Goal: Information Seeking & Learning: Check status

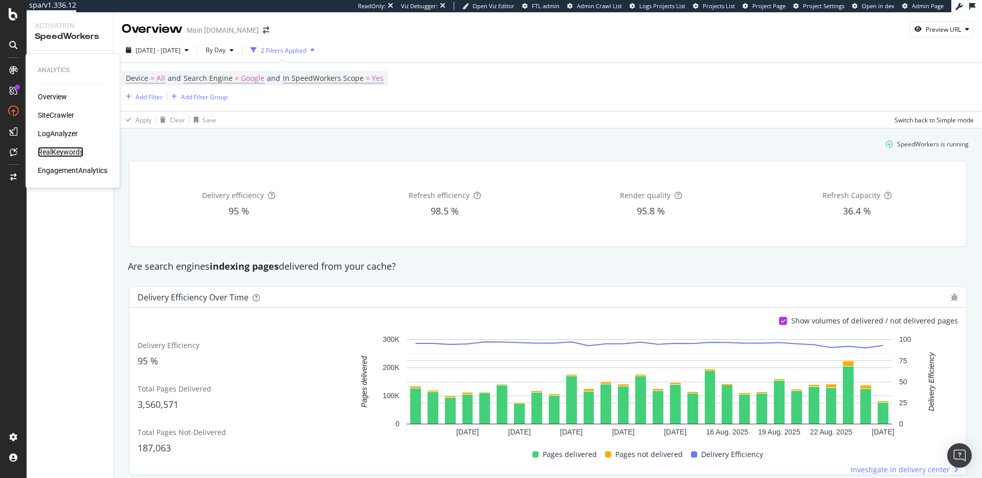
click at [70, 150] on div "RealKeywords" at bounding box center [61, 152] width 46 height 10
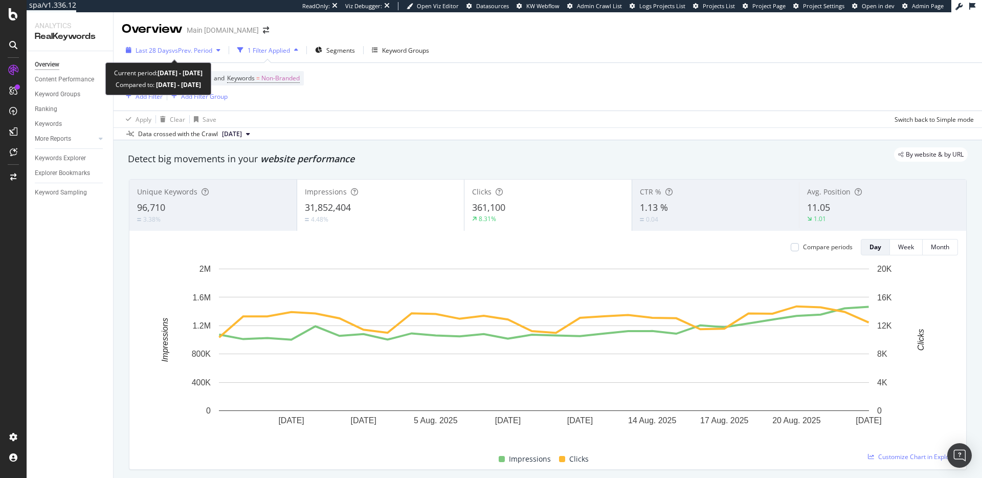
click at [187, 50] on span "vs Prev. Period" at bounding box center [192, 50] width 40 height 9
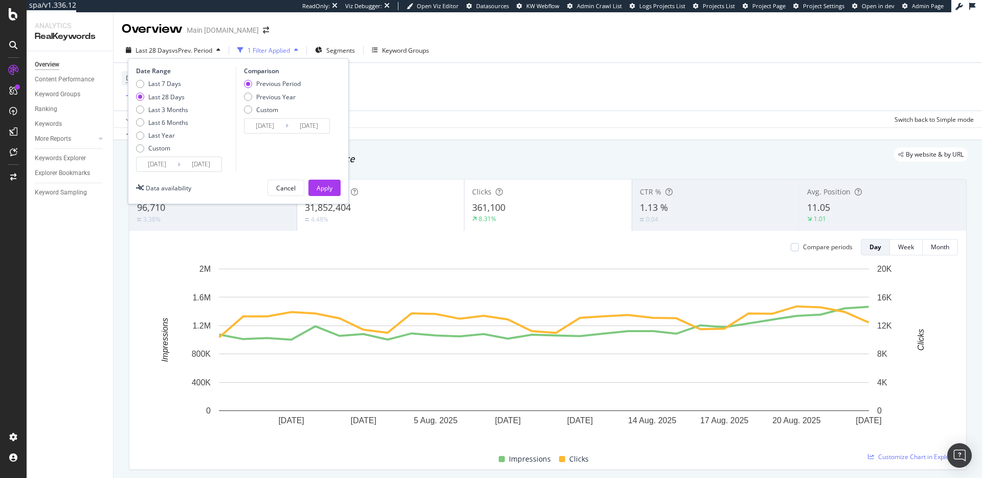
click at [164, 163] on input "2025/07/27" at bounding box center [157, 164] width 41 height 14
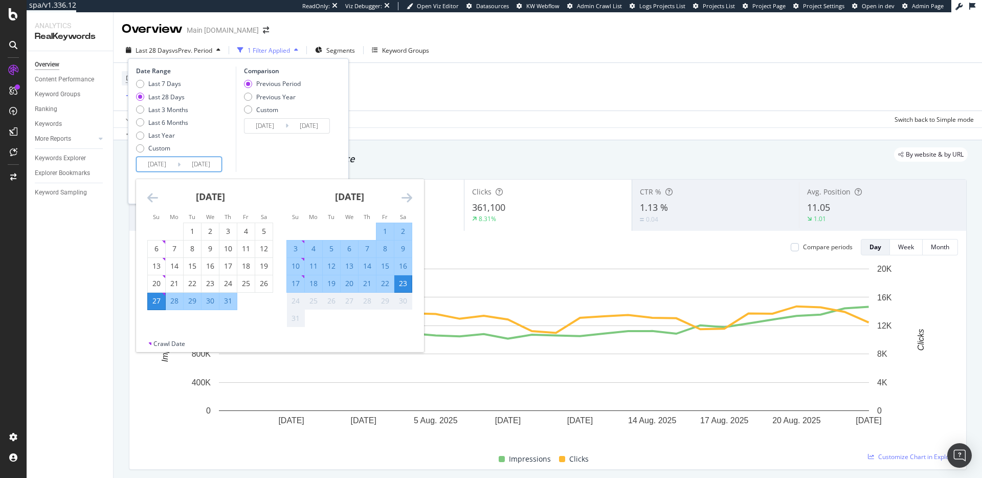
click at [153, 197] on icon "Move backward to switch to the previous month." at bounding box center [152, 197] width 11 height 12
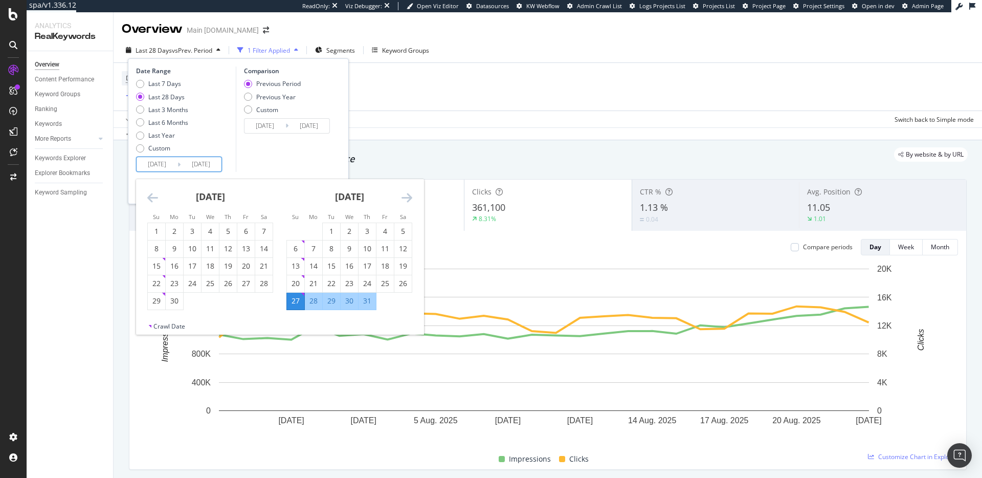
click at [153, 197] on icon "Move backward to switch to the previous month." at bounding box center [152, 197] width 11 height 12
click at [150, 197] on icon "Move backward to switch to the previous month." at bounding box center [152, 197] width 11 height 12
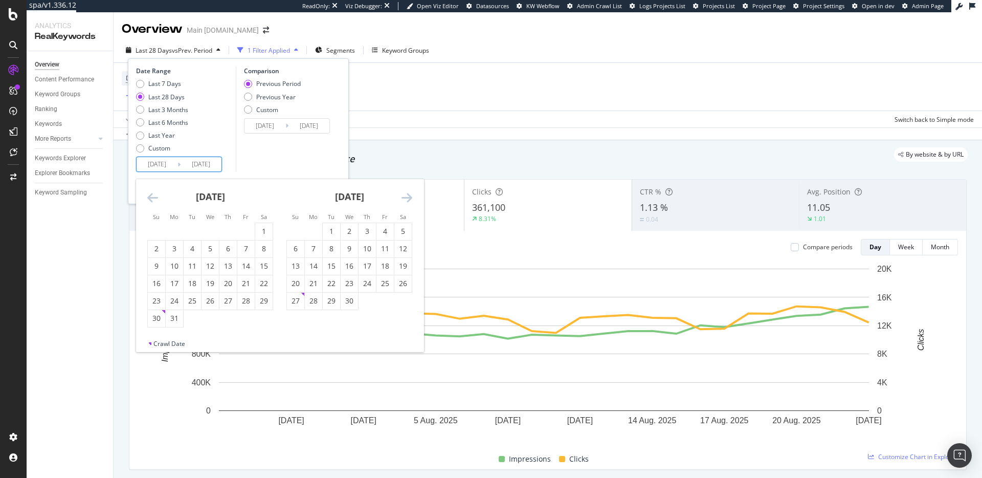
click at [150, 197] on icon "Move backward to switch to the previous month." at bounding box center [152, 197] width 11 height 12
click at [172, 164] on input "2025/07/27" at bounding box center [157, 164] width 41 height 14
click at [207, 163] on input "[DATE]" at bounding box center [201, 164] width 41 height 14
type input "[DATE]"
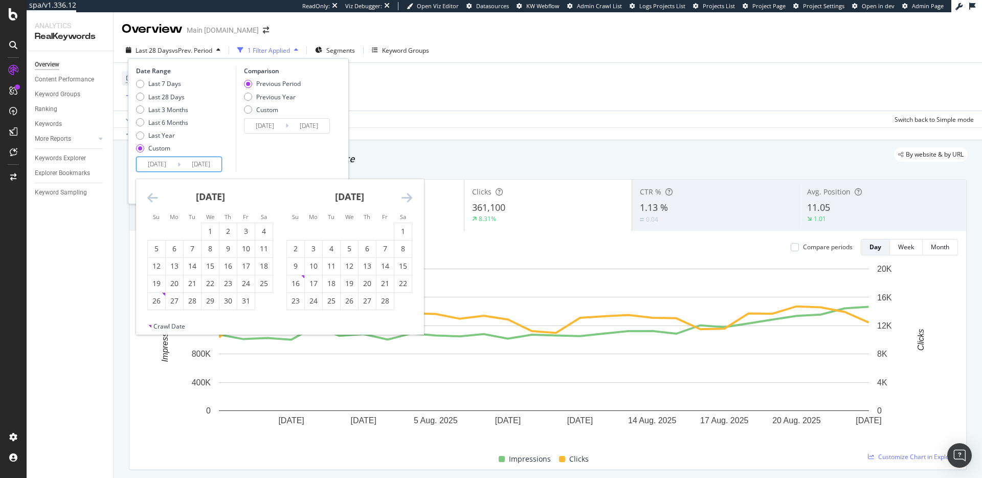
click at [162, 165] on input "2025/07/27" at bounding box center [157, 164] width 41 height 14
type input "2025/07/27"
type input "2025/02/27"
type input "2025/05/26"
click at [169, 167] on input "2025/05/27" at bounding box center [157, 164] width 41 height 14
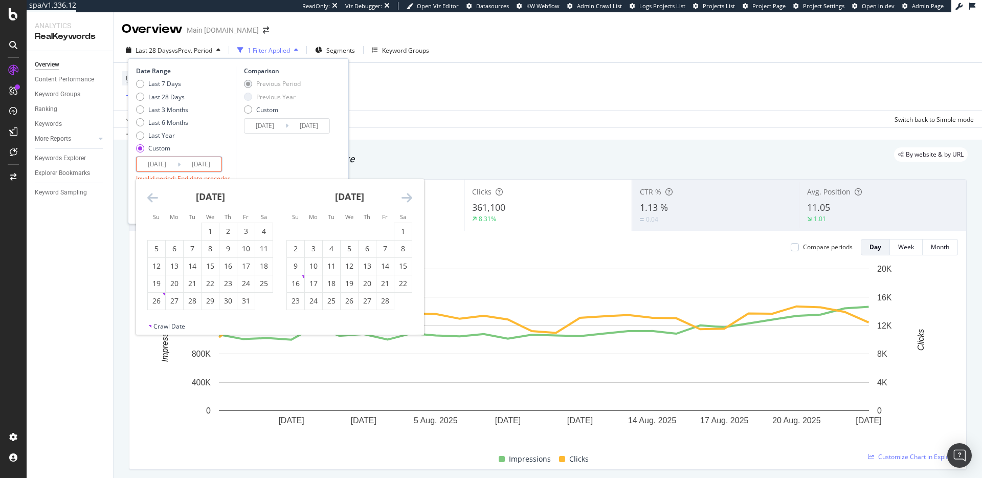
type input "2025/05/27"
type input "2025/01/18"
type input "[DATE]"
click at [153, 161] on input "2025/05/07" at bounding box center [157, 164] width 41 height 14
type input "2025/05/07"
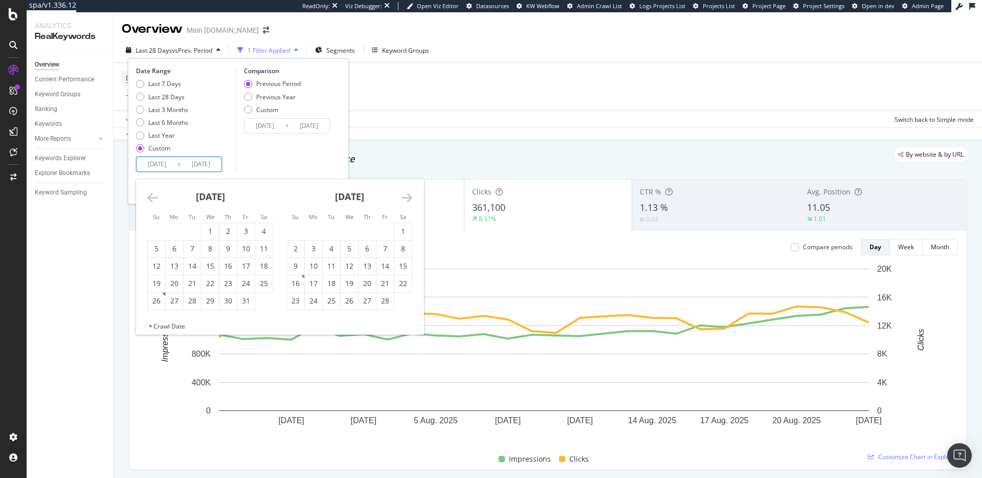
type input "2023/01/19"
type input "2024/05/06"
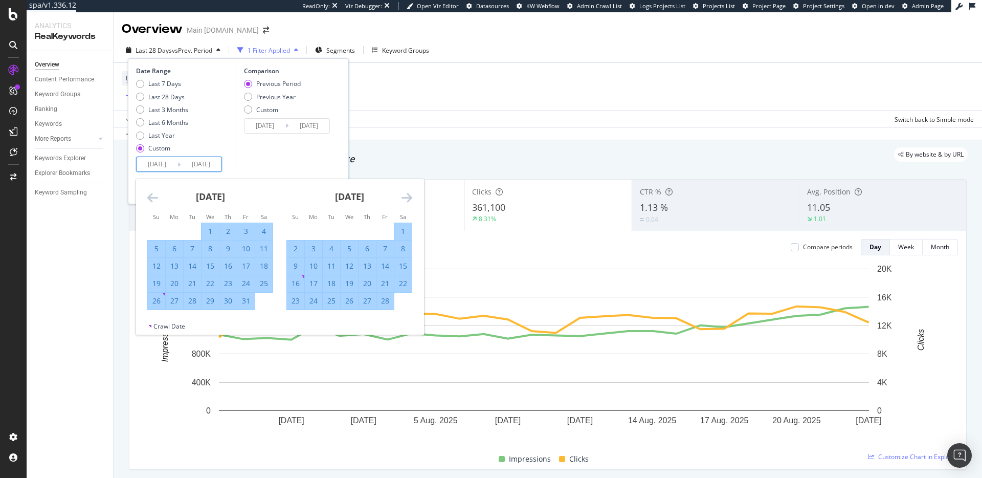
drag, startPoint x: 171, startPoint y: 162, endPoint x: 152, endPoint y: 163, distance: 18.9
click at [152, 163] on input "[DATE]" at bounding box center [157, 164] width 41 height 14
click at [156, 164] on input "[DATE]" at bounding box center [157, 164] width 41 height 14
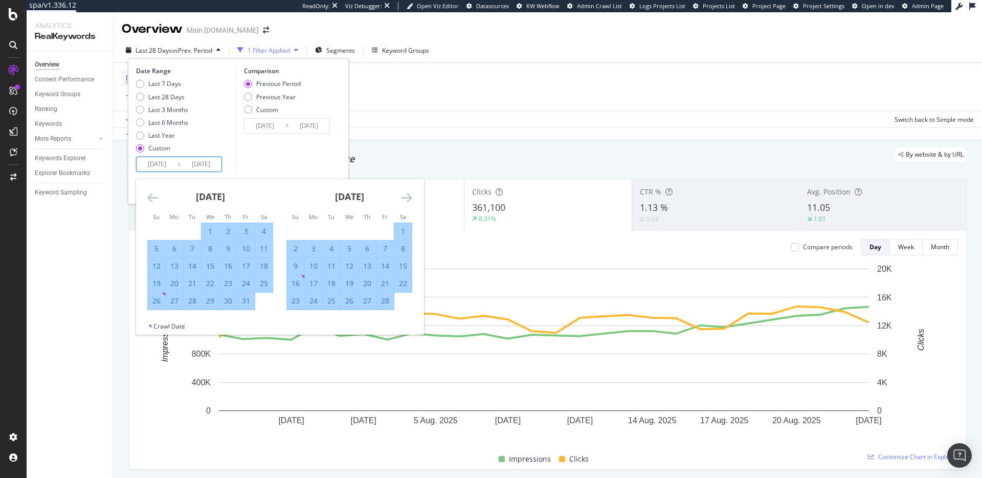
click at [156, 164] on input "[DATE]" at bounding box center [157, 164] width 41 height 14
type input "[DATE]"
click at [197, 164] on input "[DATE]" at bounding box center [201, 164] width 41 height 14
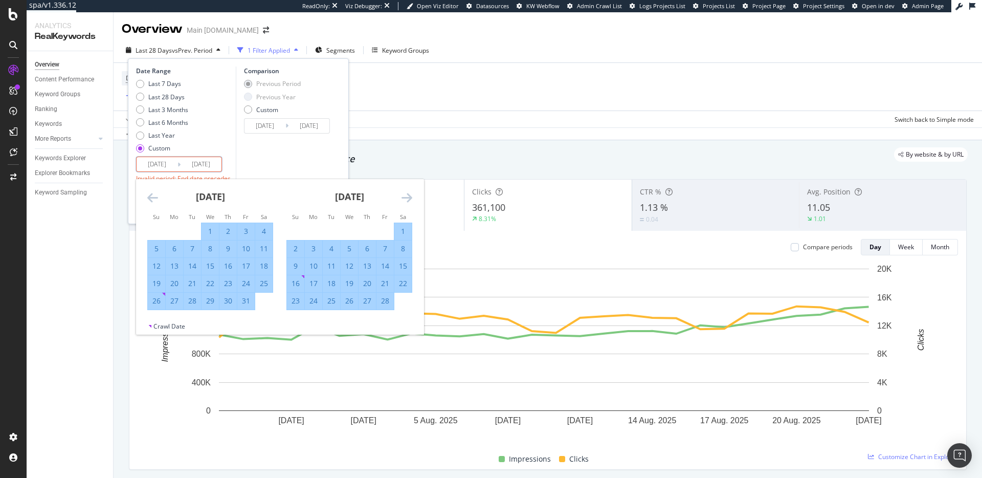
click at [197, 164] on input "[DATE]" at bounding box center [201, 164] width 41 height 14
paste input "End Date"
type input "[DATE]"
type input "2024/05/06"
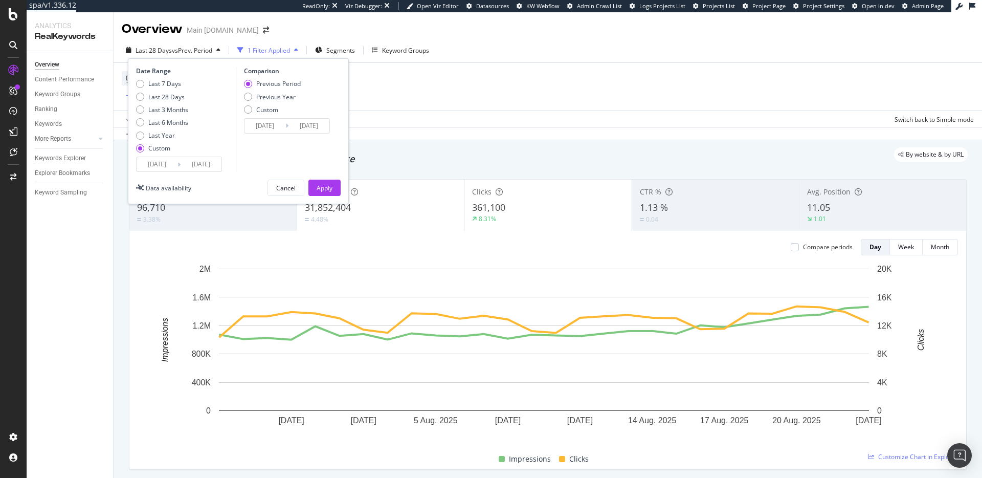
type input "[DATE]"
click at [161, 163] on input "[DATE]" at bounding box center [157, 164] width 41 height 14
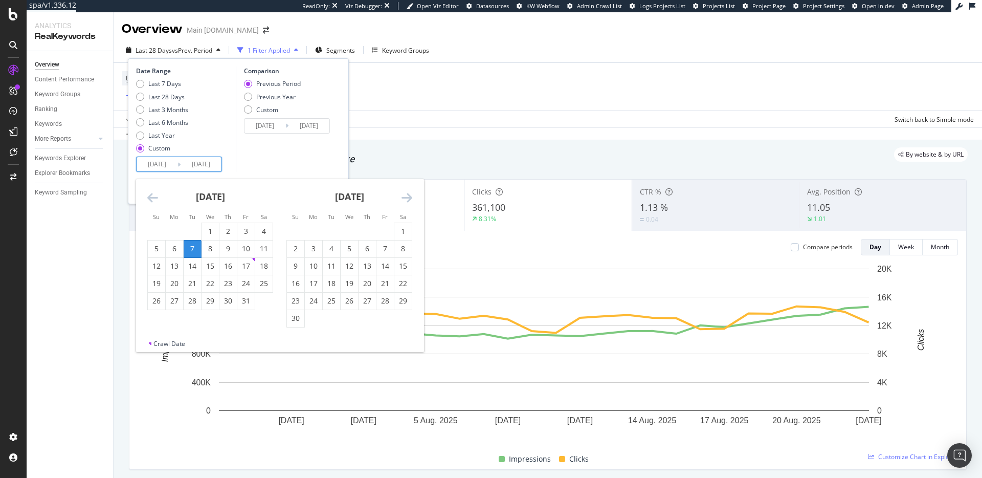
type input "[DATE]"
type input "2023/11/08"
type input "2024/02/06"
type input "2024/02/07"
click at [264, 159] on div "Comparison Previous Period Previous Year Custom 2023/11/08 Navigate forward to …" at bounding box center [284, 118] width 97 height 105
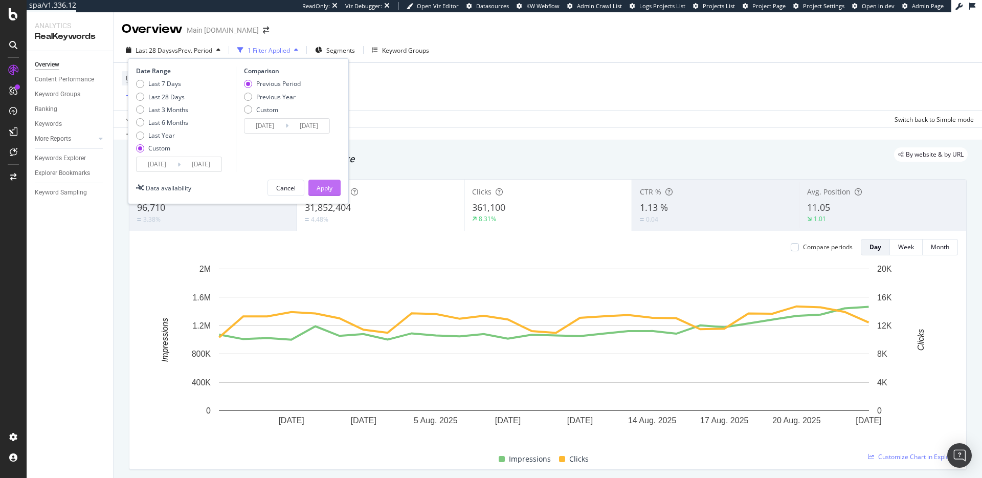
click at [314, 193] on button "Apply" at bounding box center [324, 188] width 32 height 16
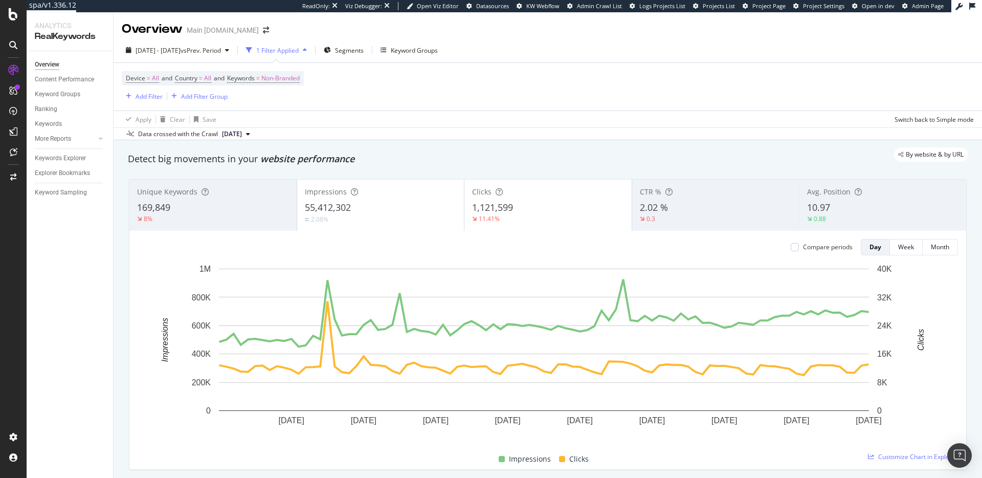
drag, startPoint x: 137, startPoint y: 209, endPoint x: 172, endPoint y: 208, distance: 35.3
click at [172, 208] on div "169,849" at bounding box center [213, 207] width 152 height 13
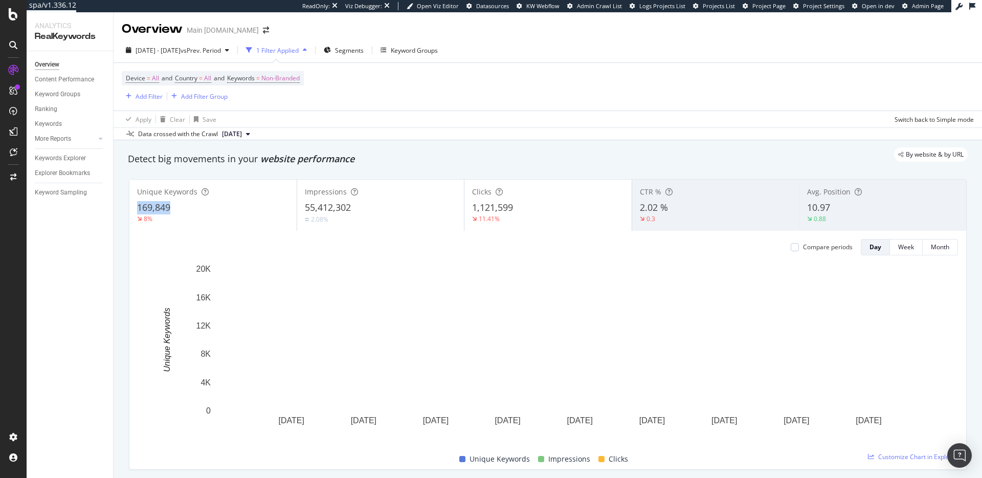
copy span "169,849"
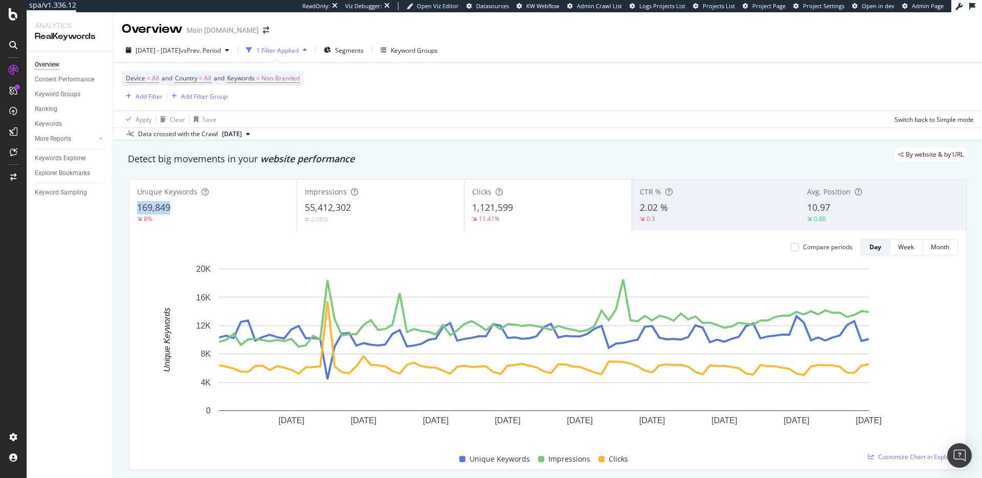
drag, startPoint x: 189, startPoint y: 212, endPoint x: 211, endPoint y: 175, distance: 43.2
click at [139, 209] on div "169,849" at bounding box center [213, 207] width 152 height 13
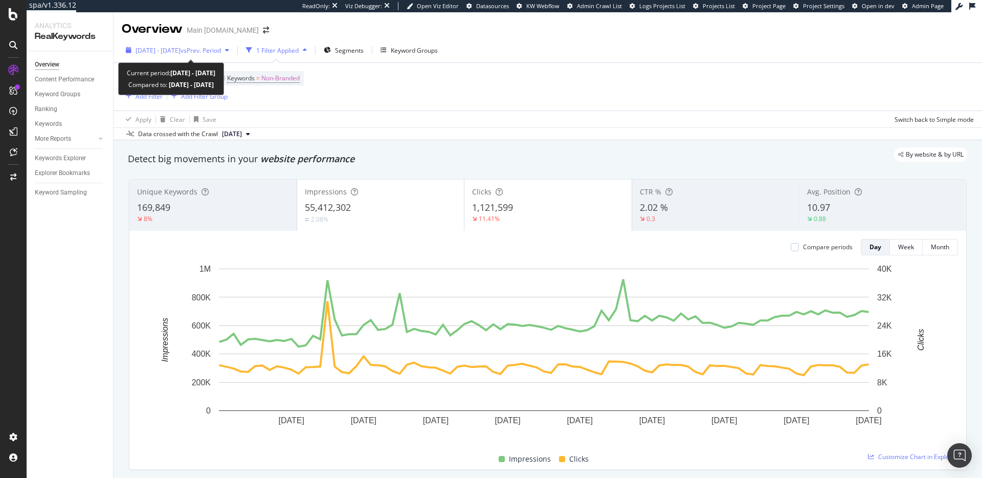
click at [170, 47] on span "2024 Feb. 7th - May. 7th" at bounding box center [158, 50] width 45 height 9
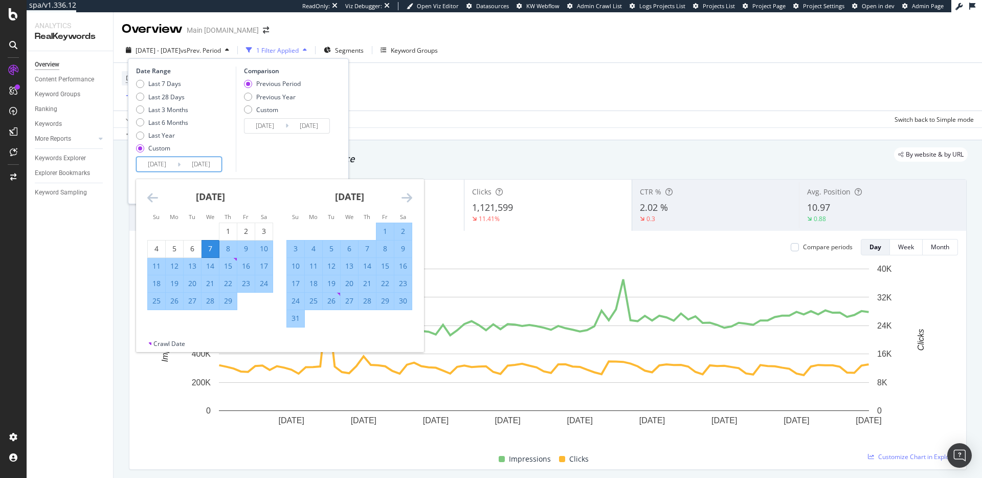
click at [164, 164] on input "2024/02/07" at bounding box center [157, 164] width 41 height 14
drag, startPoint x: 172, startPoint y: 165, endPoint x: 181, endPoint y: 169, distance: 9.8
click at [172, 165] on input "2024/02/07" at bounding box center [157, 164] width 41 height 14
type input "2024/02/07"
type input "2023/11/10"
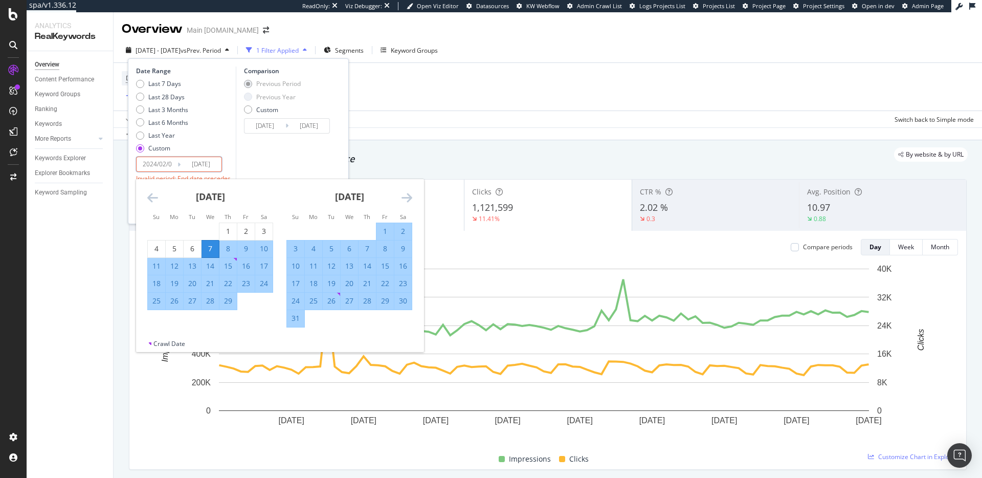
type input "2024/02/07"
type input "2024/02/08"
click at [327, 151] on div "Comparison Previous Period Previous Year Custom 2023/11/10 Navigate forward to …" at bounding box center [284, 118] width 97 height 105
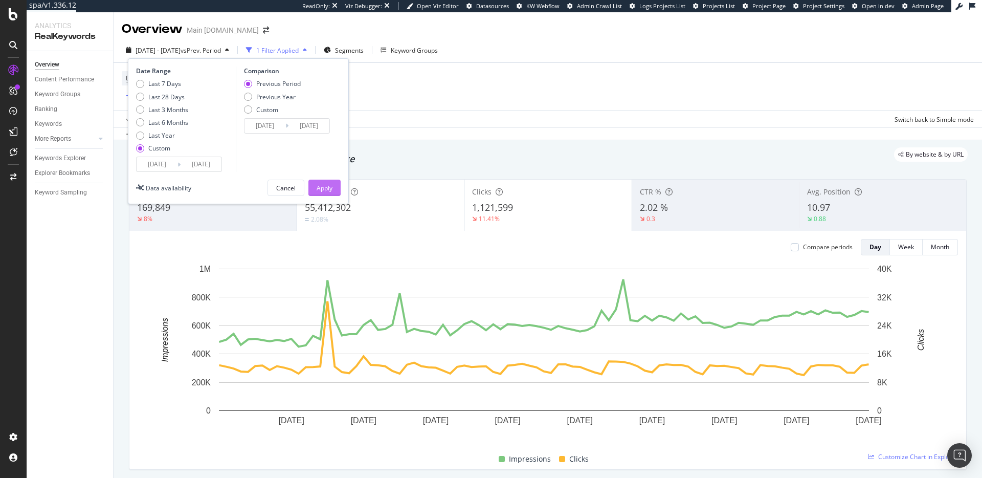
click at [322, 192] on div "Apply" at bounding box center [325, 188] width 16 height 9
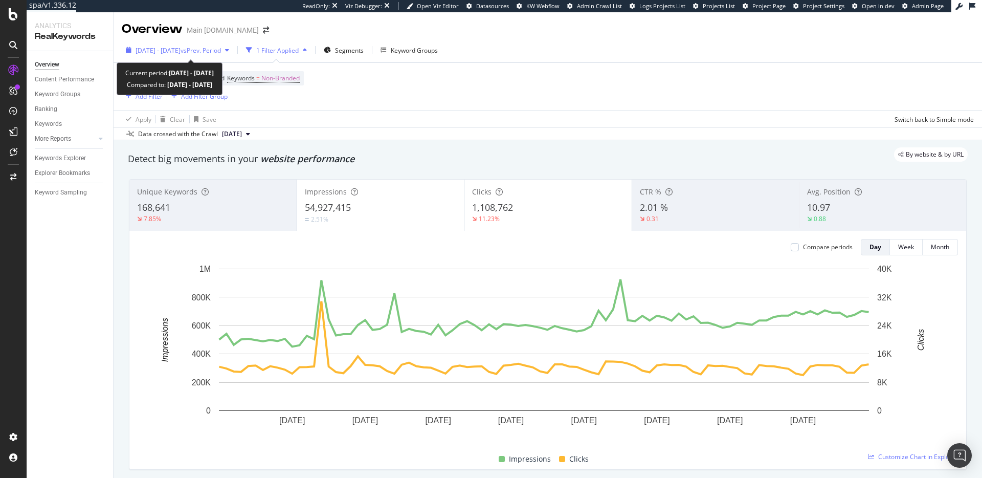
click at [207, 49] on span "vs Prev. Period" at bounding box center [201, 50] width 40 height 9
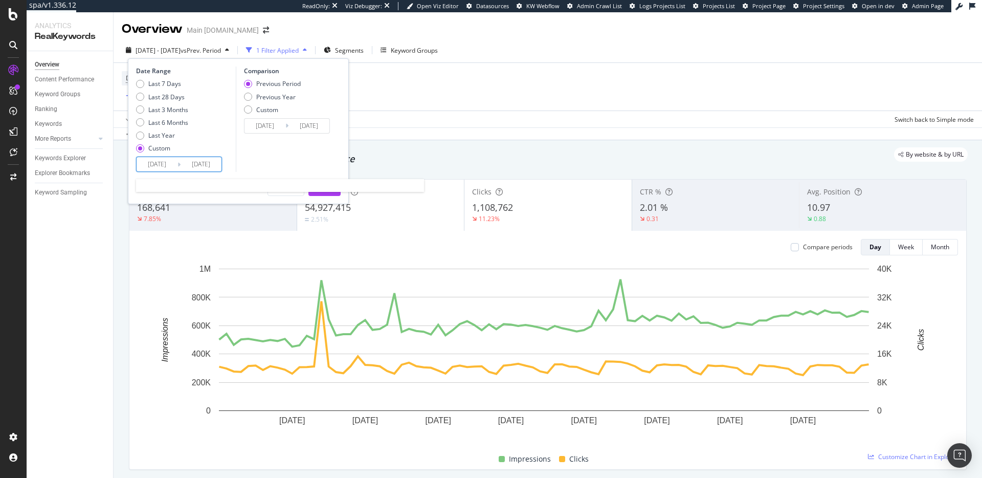
drag, startPoint x: 170, startPoint y: 163, endPoint x: 188, endPoint y: 170, distance: 19.5
click at [170, 163] on input "2024/02/08" at bounding box center [157, 164] width 41 height 14
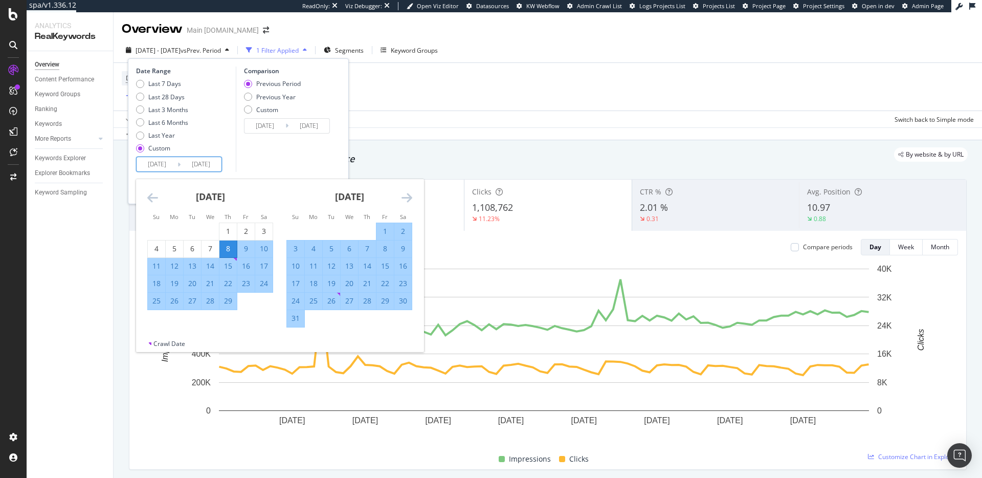
type input "2024/02/08"
type input "2023/11/08"
type input "2024/02/06"
type input "2024/02/07"
type input "[DATE]"
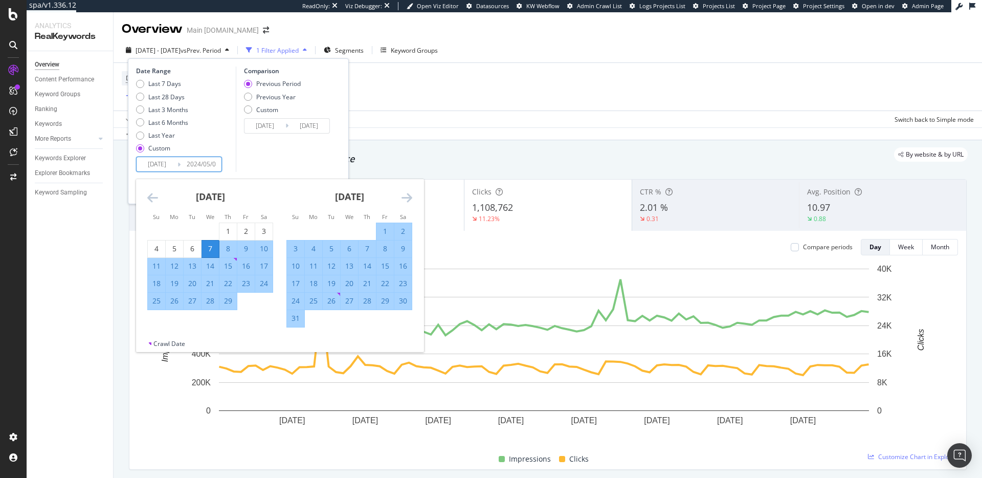
type input "2023/11/09"
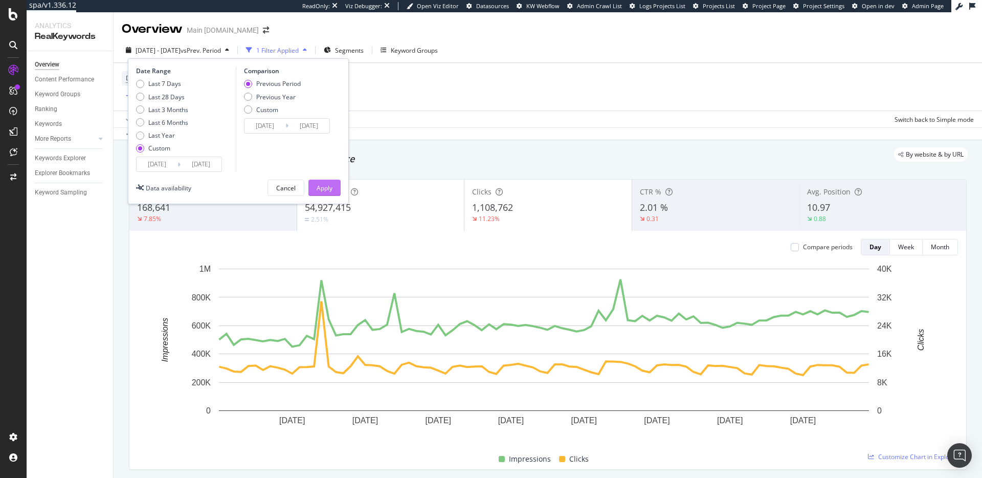
type input "2024/05/06"
click at [324, 188] on div "Apply" at bounding box center [325, 188] width 16 height 9
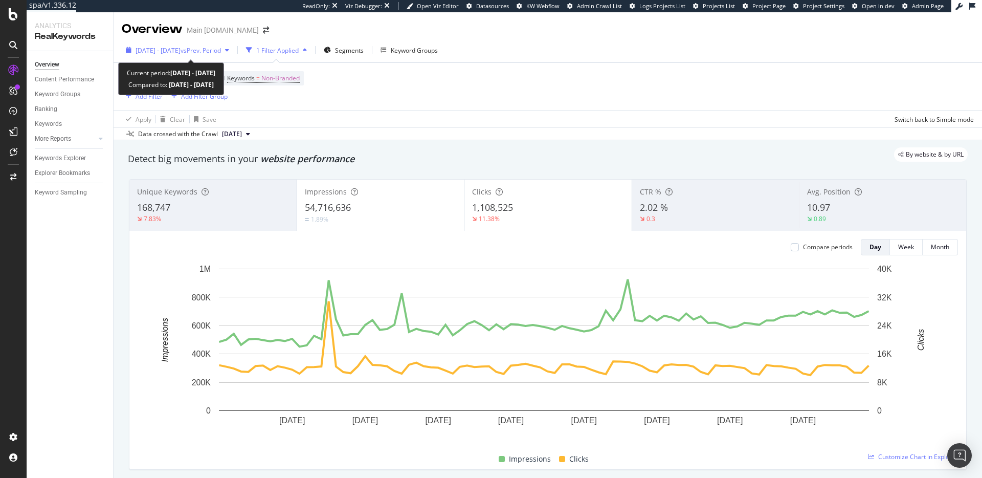
click at [211, 52] on span "vs Prev. Period" at bounding box center [201, 50] width 40 height 9
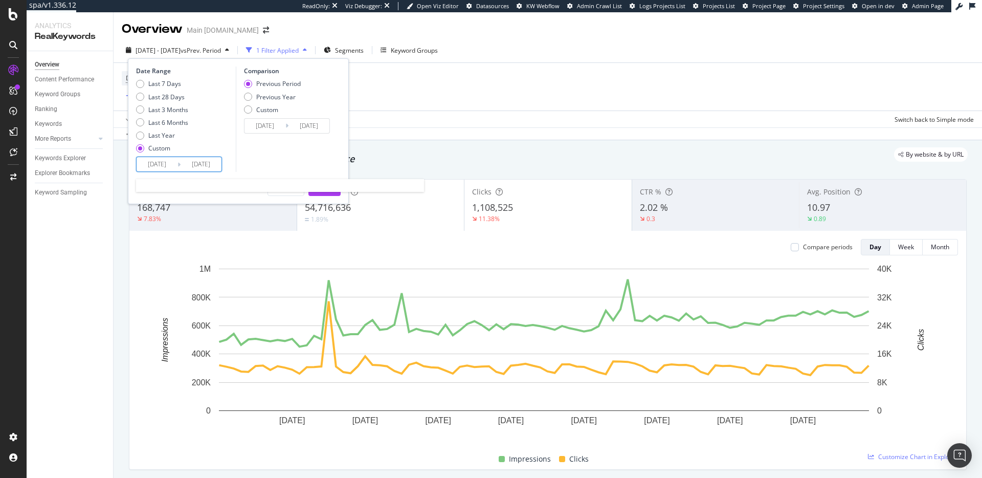
click at [152, 163] on input "2024/02/07" at bounding box center [157, 164] width 41 height 14
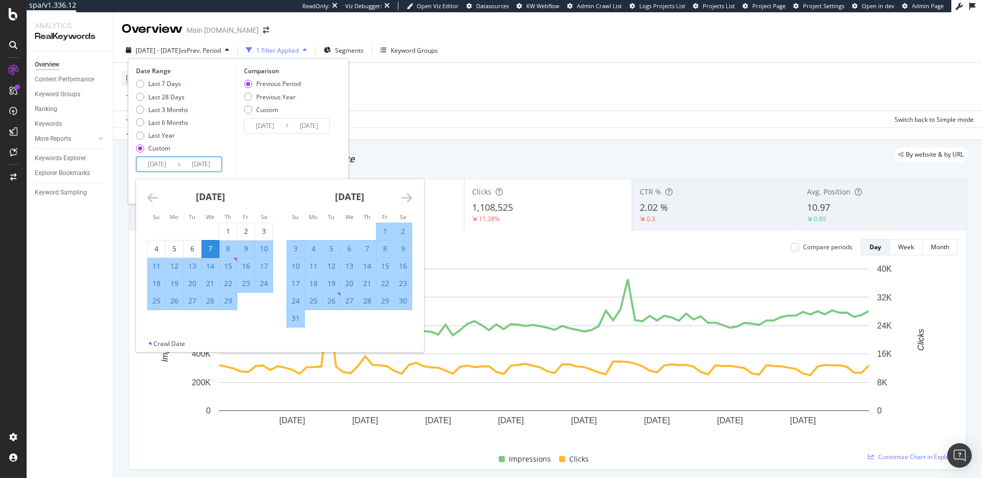
type input "2024/02/07"
type input "[DATE]"
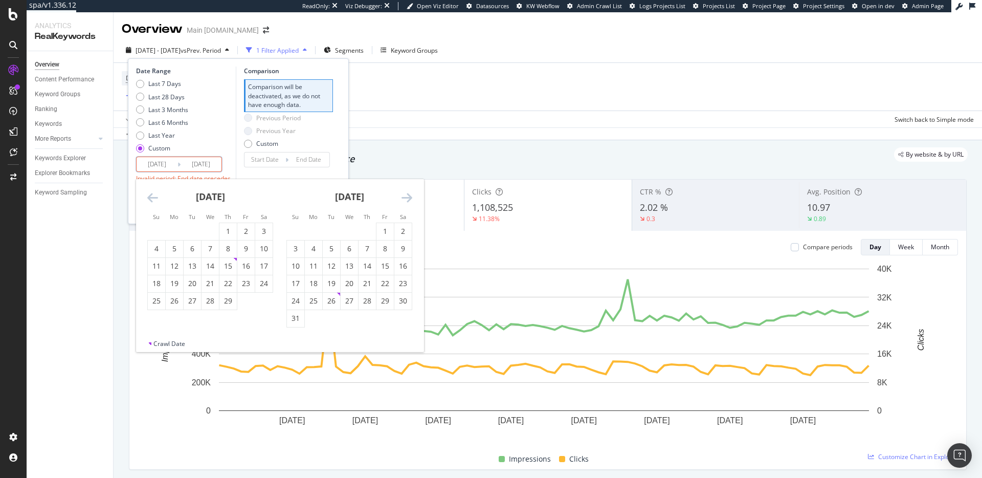
click at [199, 164] on input "2024/05/06" at bounding box center [201, 164] width 41 height 14
type input "2024/05/06"
type input "2024/11/10"
type input "2025/02/06"
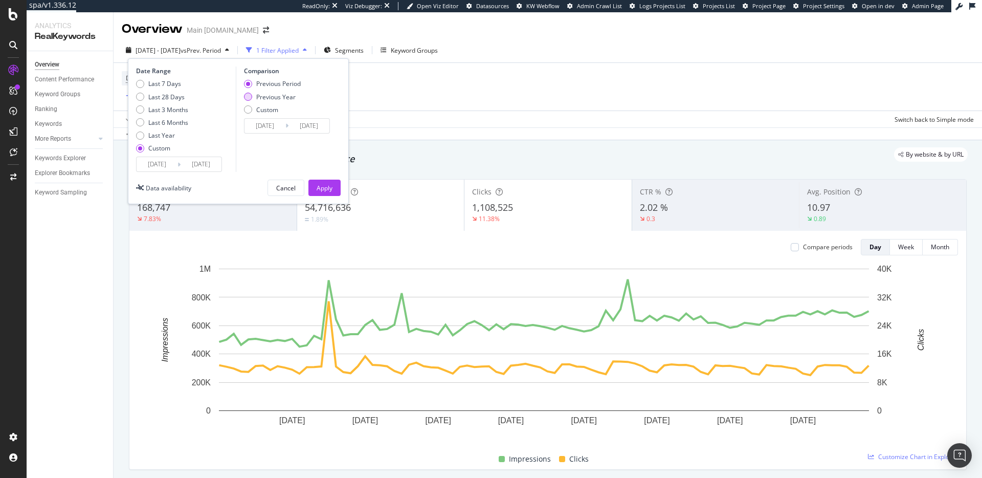
type input "[DATE]"
click at [271, 100] on div "Previous Year" at bounding box center [275, 97] width 39 height 9
type input "[DATE]"
click at [326, 188] on div "Apply" at bounding box center [325, 188] width 16 height 9
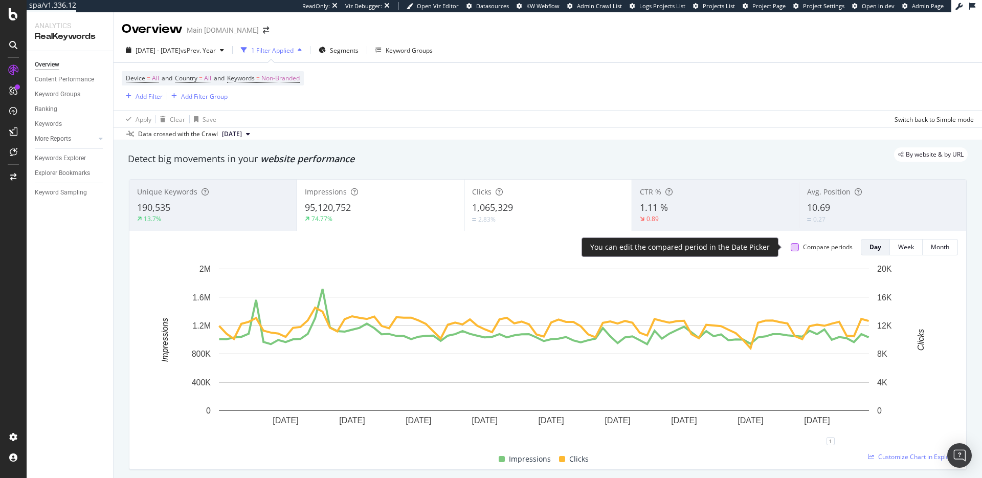
click at [791, 249] on div at bounding box center [795, 247] width 8 height 8
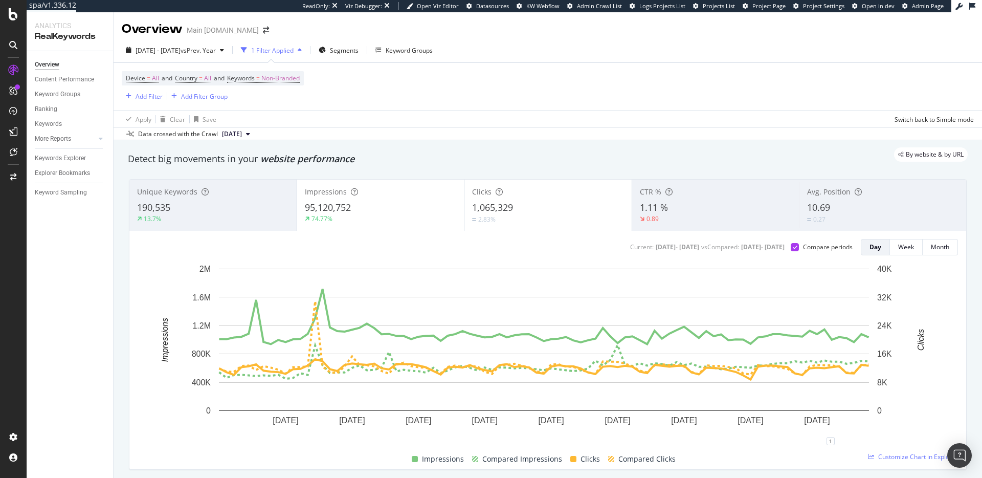
click at [598, 157] on div "By website & by URL" at bounding box center [543, 154] width 850 height 14
click at [311, 157] on div "By website & by URL" at bounding box center [543, 154] width 850 height 14
click at [313, 158] on div "By website & by URL" at bounding box center [543, 154] width 850 height 14
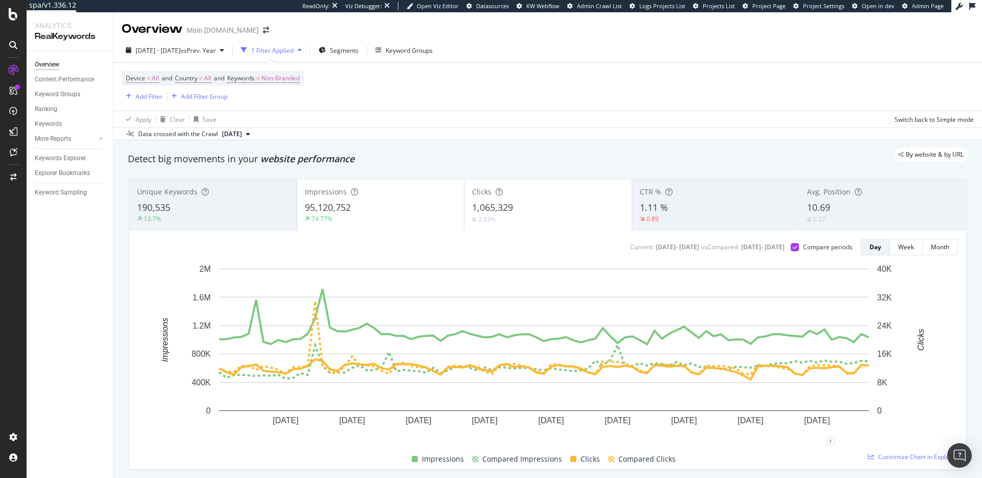
click at [317, 162] on span "website performance" at bounding box center [307, 158] width 94 height 12
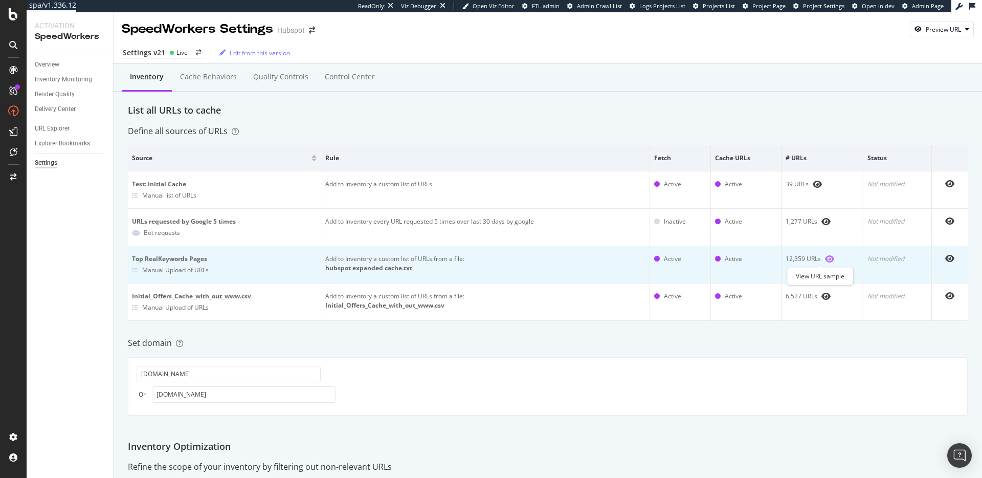
click at [825, 257] on icon "eye" at bounding box center [829, 259] width 9 height 8
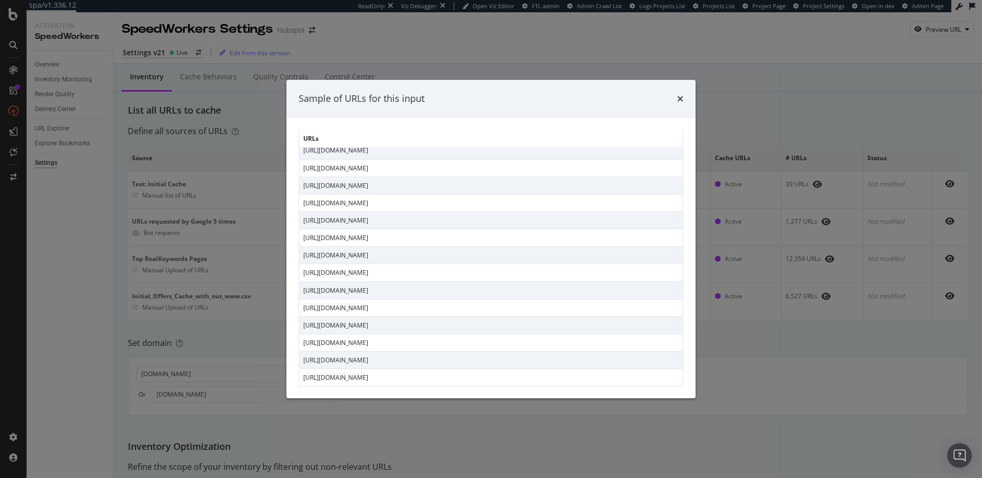
scroll to position [1508, 0]
click at [686, 100] on div "Sample of URLs for this input" at bounding box center [490, 99] width 409 height 38
click at [677, 99] on icon "times" at bounding box center [680, 99] width 6 height 8
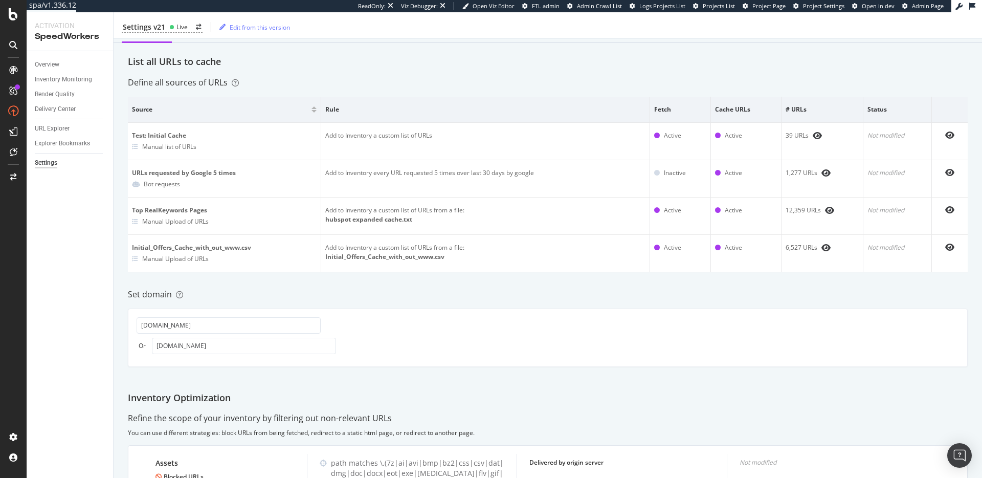
scroll to position [4, 0]
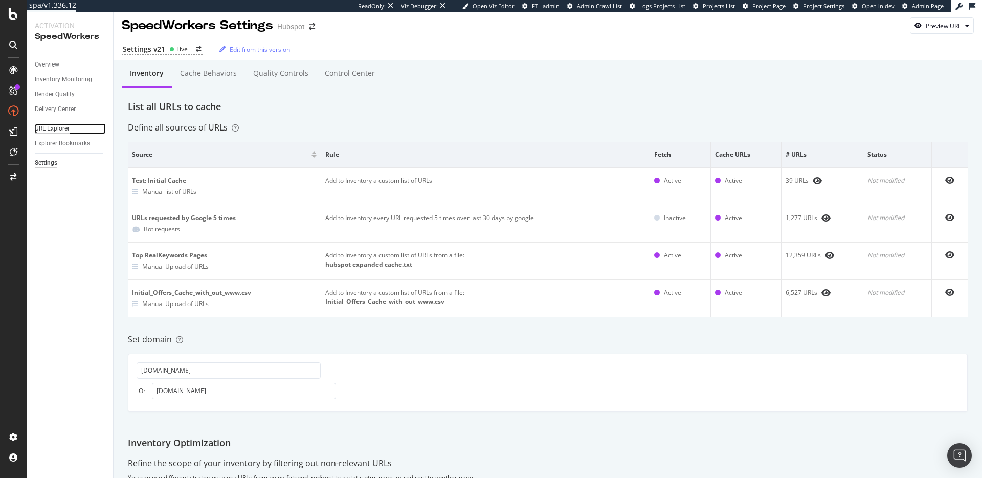
click at [53, 125] on div "URL Explorer" at bounding box center [52, 128] width 35 height 11
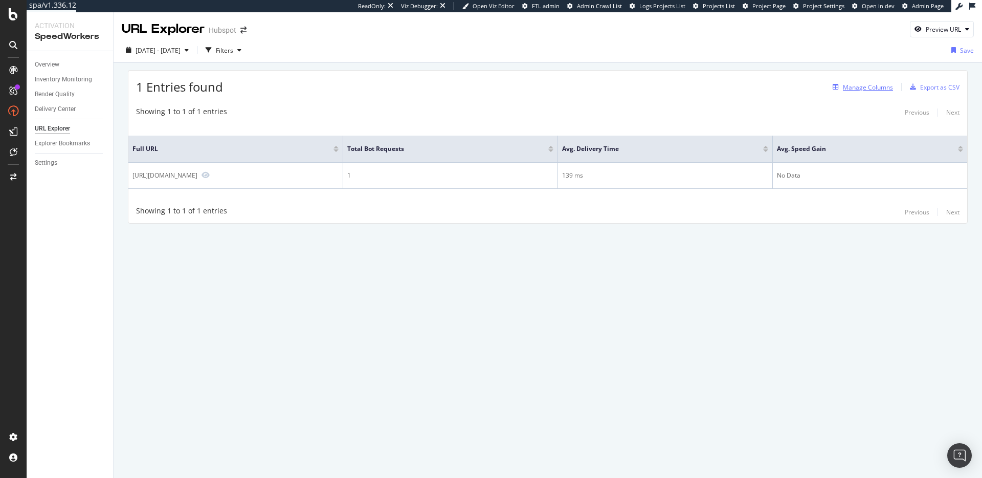
click at [866, 88] on div "Manage Columns" at bounding box center [868, 87] width 50 height 9
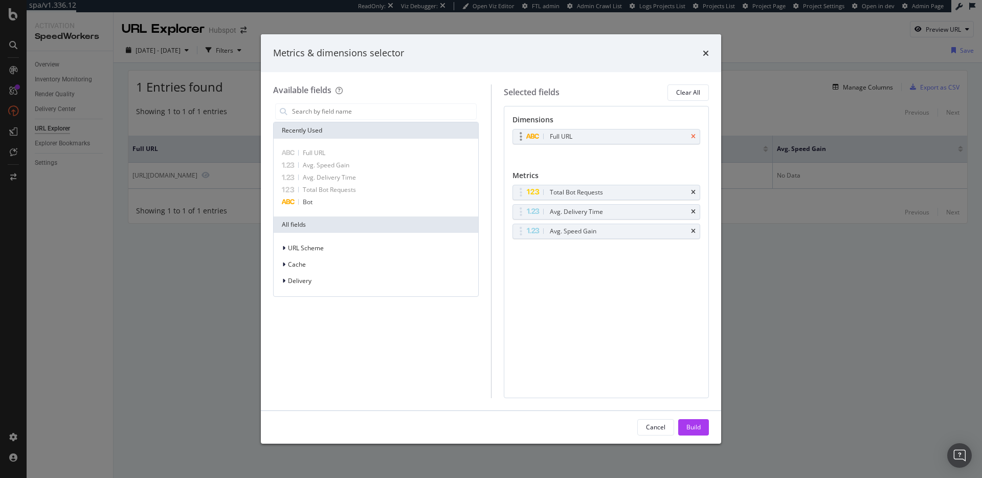
click at [694, 135] on icon "times" at bounding box center [693, 136] width 5 height 6
drag, startPoint x: 653, startPoint y: 424, endPoint x: 781, endPoint y: 330, distance: 159.6
click at [653, 424] on div "Cancel" at bounding box center [655, 426] width 19 height 9
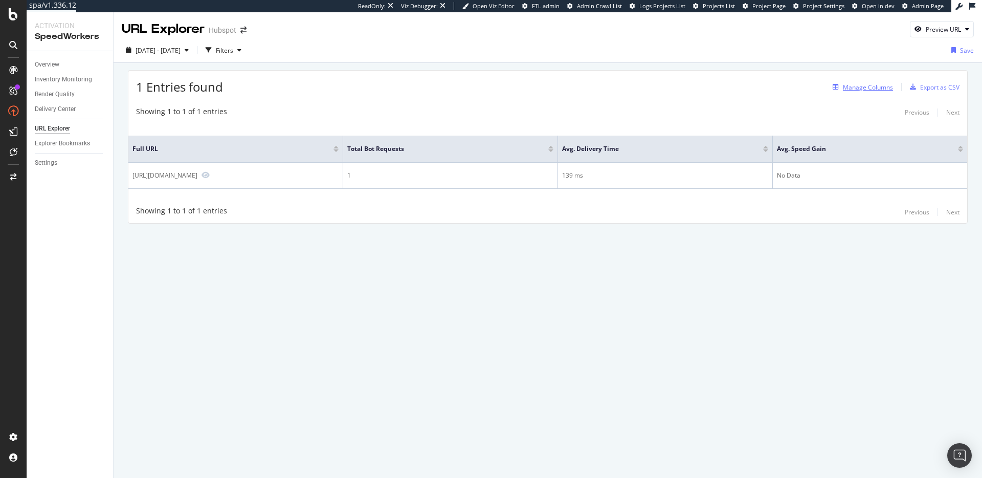
click at [877, 86] on div "Manage Columns" at bounding box center [868, 87] width 50 height 9
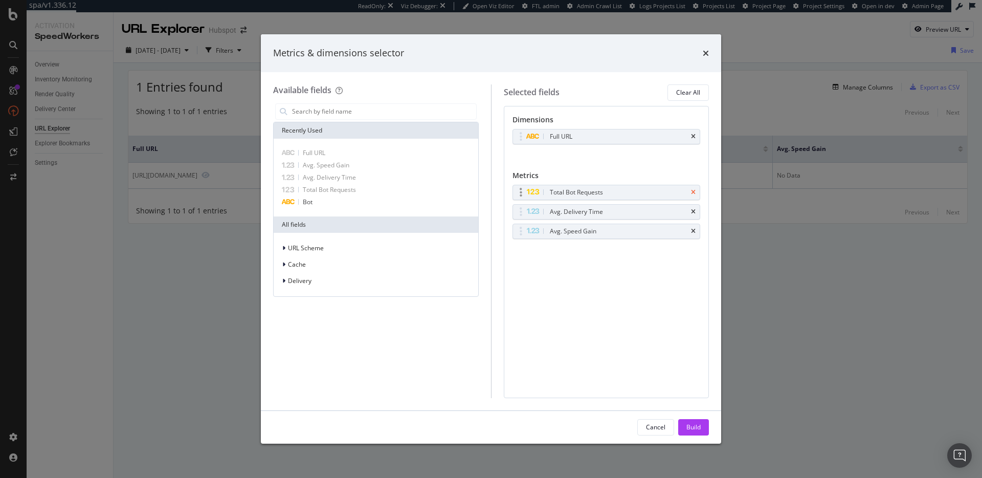
click at [694, 189] on icon "times" at bounding box center [693, 192] width 5 height 6
click at [694, 190] on icon "times" at bounding box center [693, 192] width 5 height 6
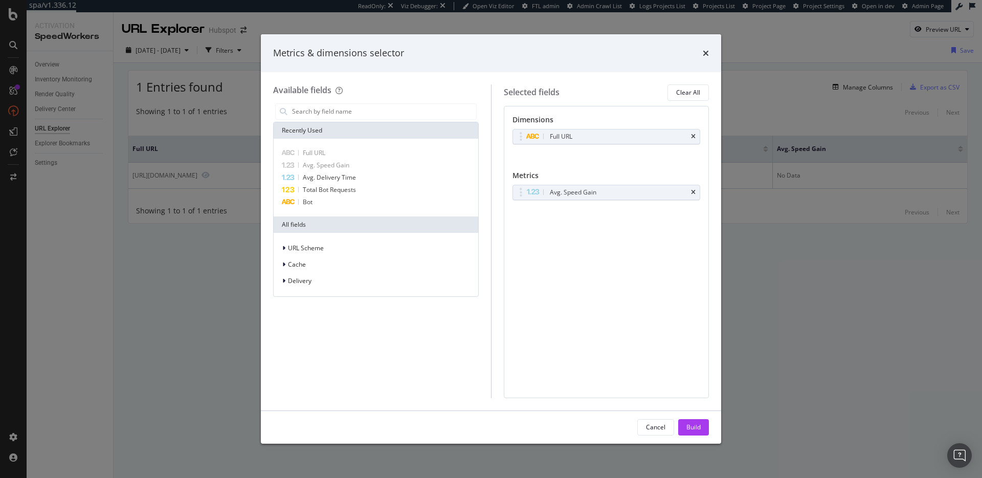
click at [694, 190] on icon "times" at bounding box center [693, 192] width 5 height 6
click at [699, 426] on div "Build" at bounding box center [693, 426] width 14 height 9
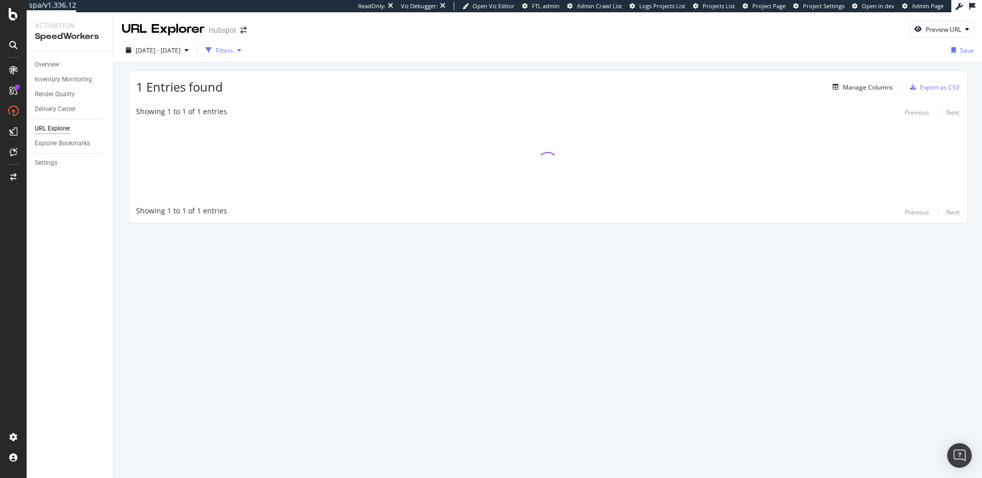
click at [245, 50] on div "button" at bounding box center [239, 50] width 12 height 6
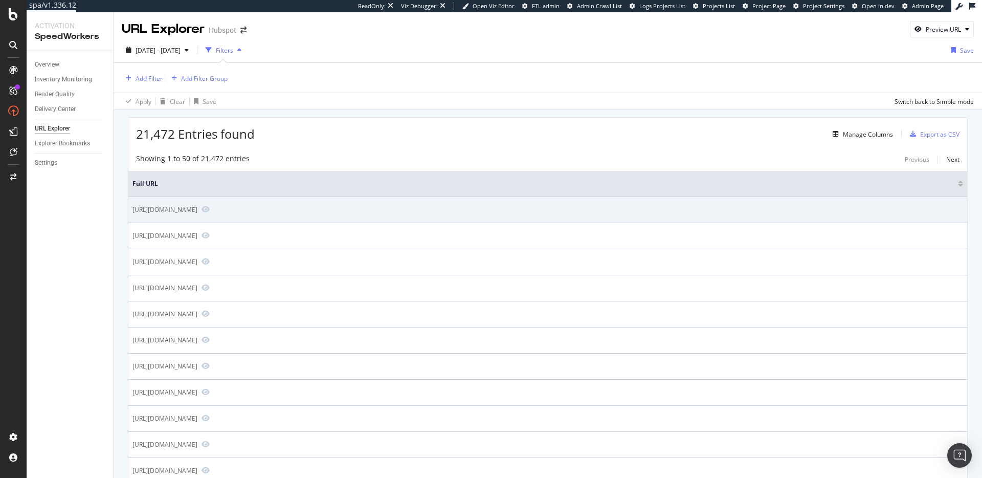
click at [371, 153] on div "Showing 1 to 50 of 21,472 entries Previous Next" at bounding box center [547, 159] width 839 height 12
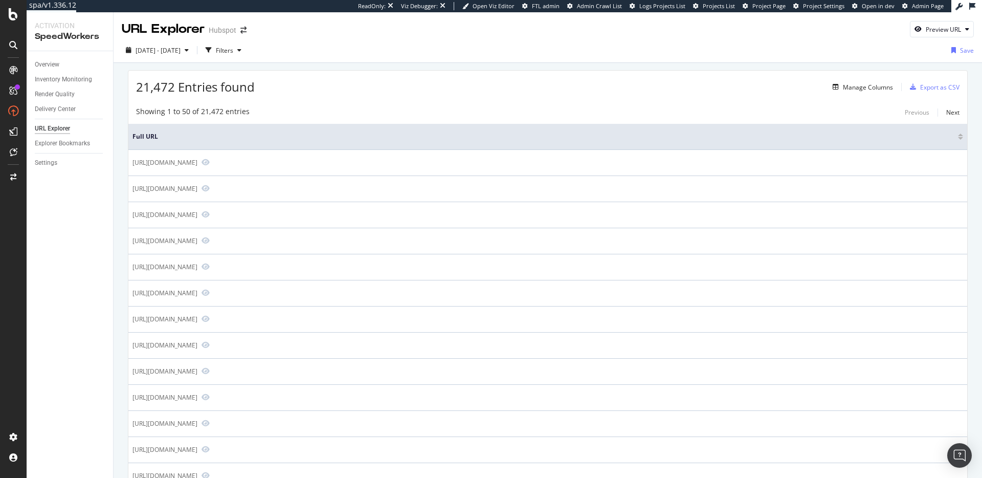
drag, startPoint x: 441, startPoint y: 94, endPoint x: 445, endPoint y: 98, distance: 6.2
click at [443, 93] on div "21,472 Entries found Manage Columns Export as CSV" at bounding box center [547, 83] width 839 height 25
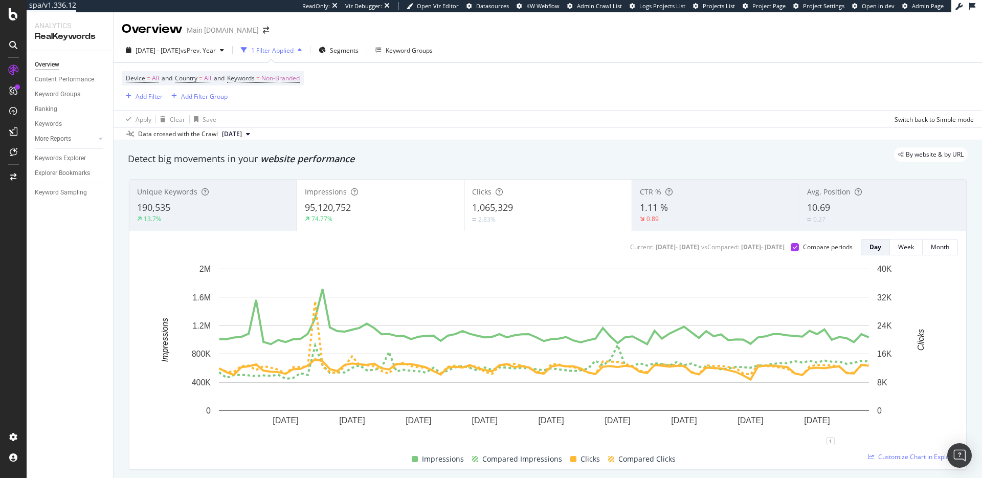
click at [392, 138] on div "Data crossed with the Crawl [DATE]" at bounding box center [548, 133] width 868 height 12
click at [213, 57] on div "[DATE] - [DATE] vs Prev. Year" at bounding box center [175, 49] width 106 height 15
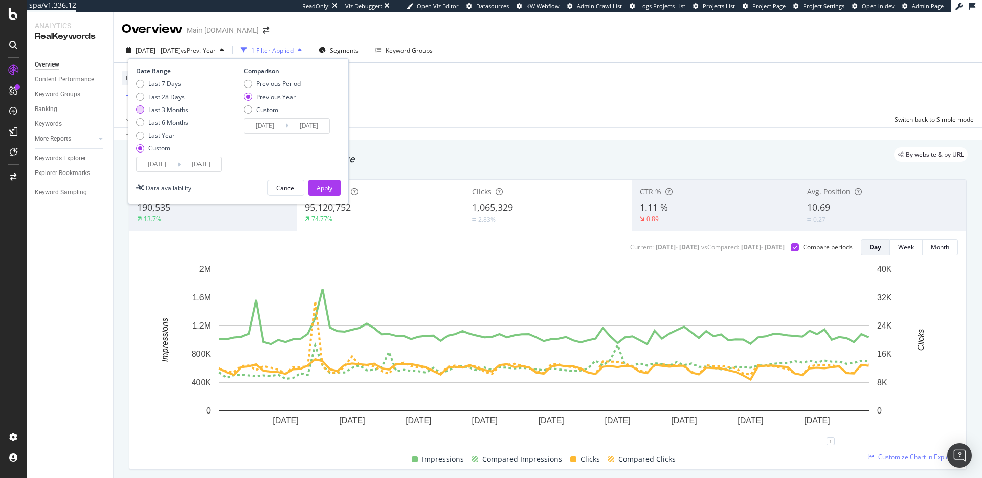
click at [166, 109] on div "Last 3 Months" at bounding box center [168, 109] width 40 height 9
type input "[DATE]"
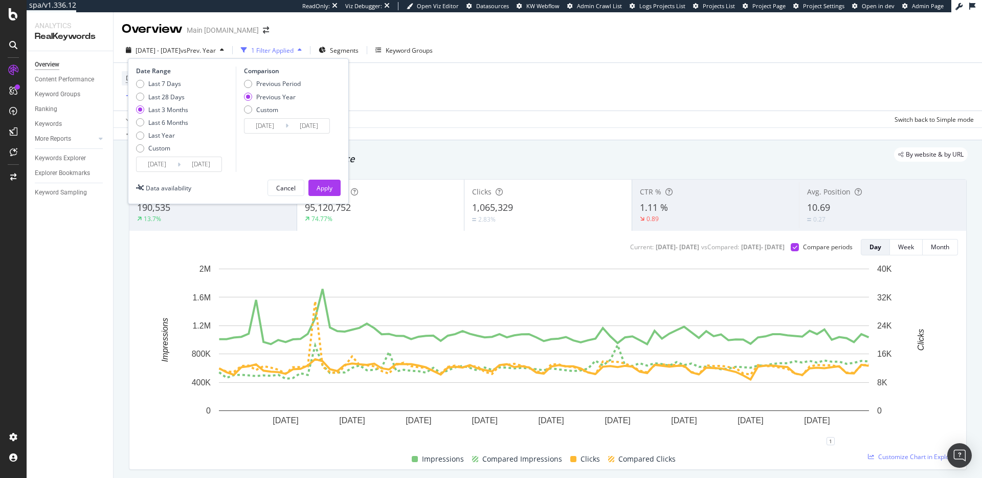
click at [174, 164] on input "[DATE]" at bounding box center [157, 164] width 41 height 14
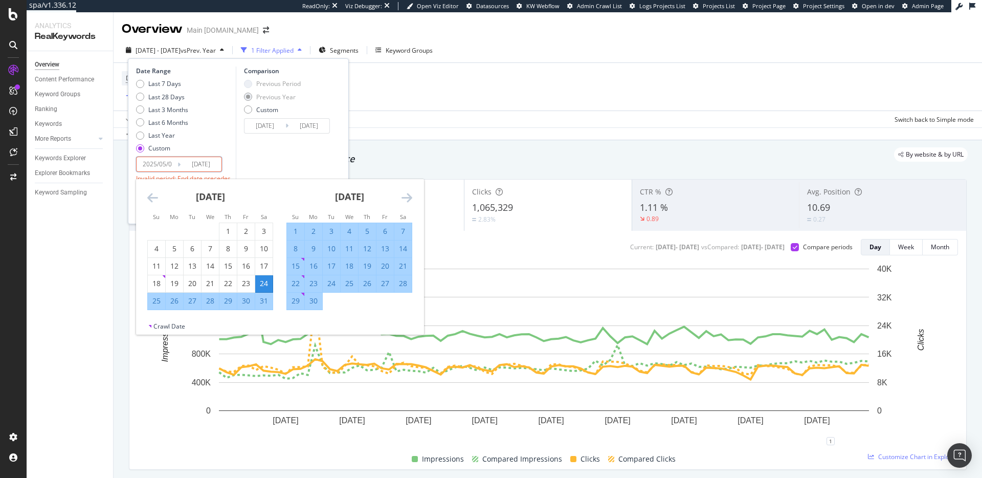
type input "[DATE]"
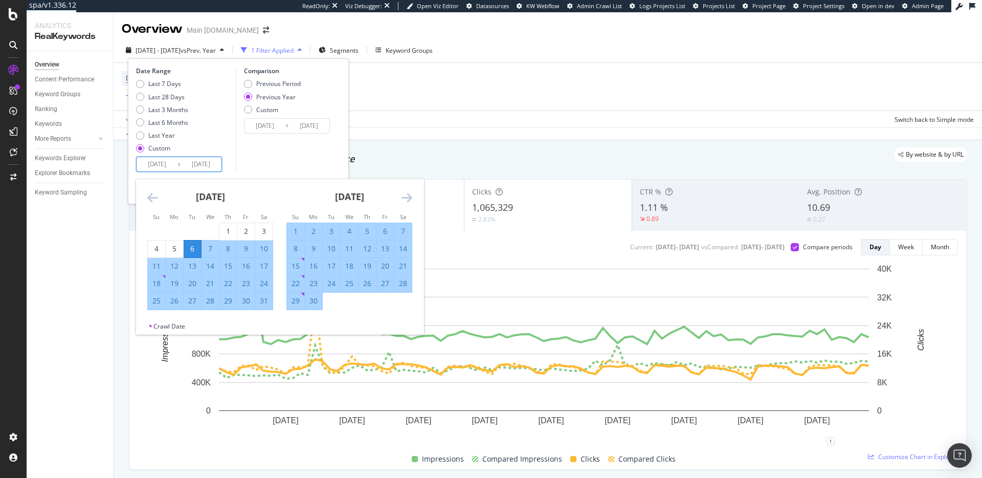
click at [288, 159] on div "Comparison Previous Period Previous Year Custom [DATE] Navigate forward to inte…" at bounding box center [284, 118] width 97 height 105
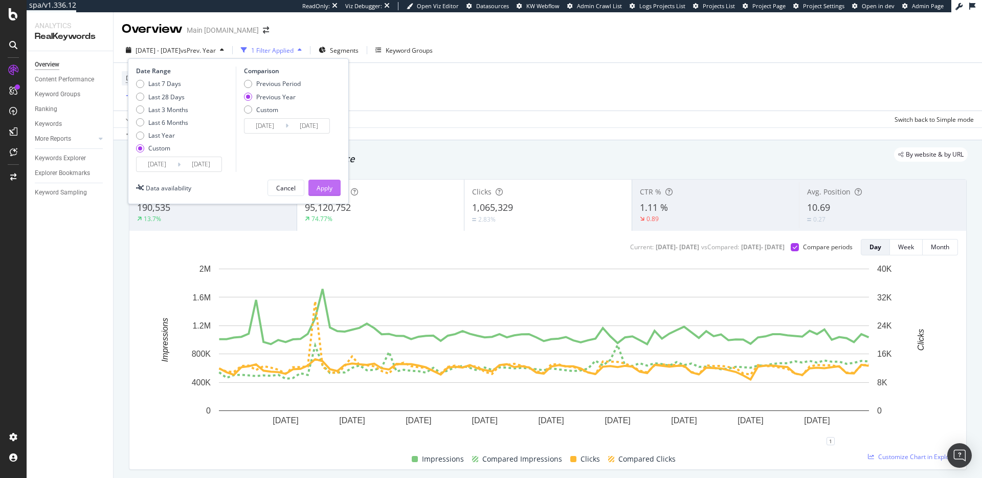
click at [329, 188] on div "Apply" at bounding box center [325, 188] width 16 height 9
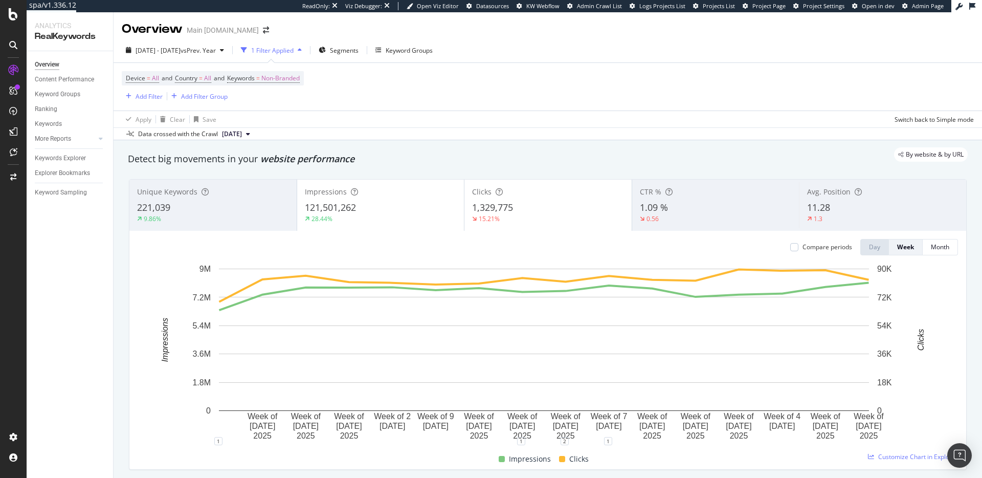
click at [438, 159] on div "By website & by URL" at bounding box center [543, 154] width 850 height 14
click at [441, 155] on div "By website & by URL" at bounding box center [543, 154] width 850 height 14
click at [790, 244] on div at bounding box center [794, 247] width 8 height 8
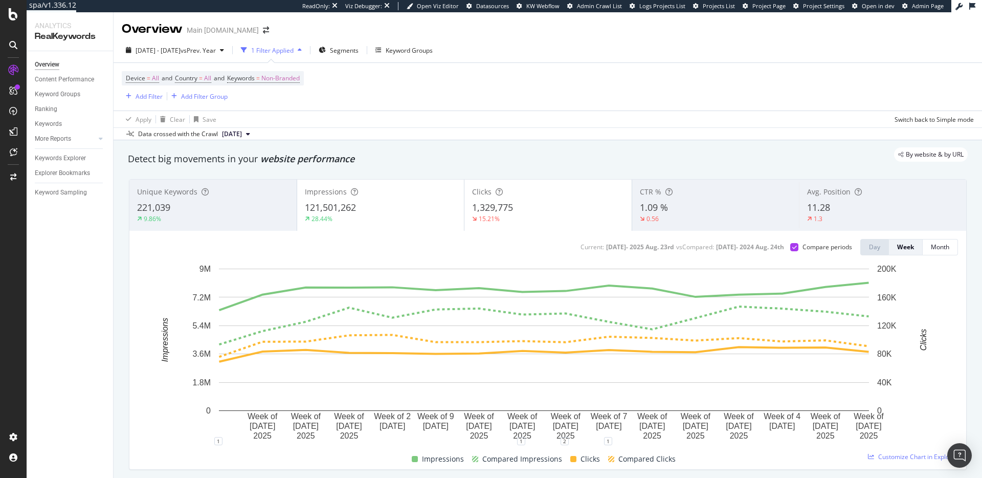
click at [424, 152] on div "By website & by URL" at bounding box center [543, 154] width 850 height 14
